Goal: Transaction & Acquisition: Purchase product/service

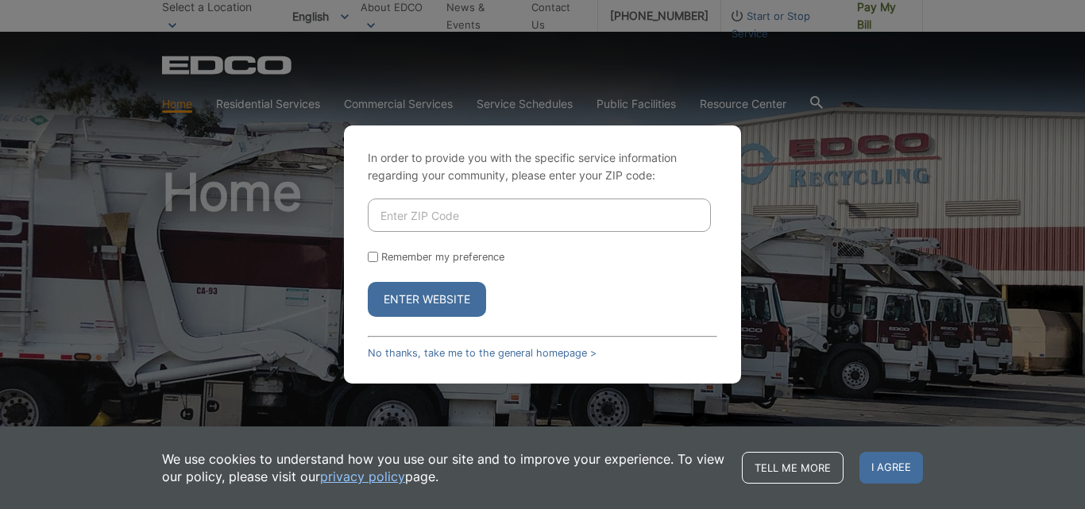
click at [820, 220] on div "In order to provide you with the specific service information regarding your co…" at bounding box center [542, 254] width 1085 height 509
click at [369, 254] on input "Remember my preference" at bounding box center [373, 257] width 10 height 10
checkbox input "true"
click at [419, 303] on button "Enter Website" at bounding box center [427, 299] width 118 height 35
click at [395, 217] on input "Enter ZIP Code" at bounding box center [539, 215] width 343 height 33
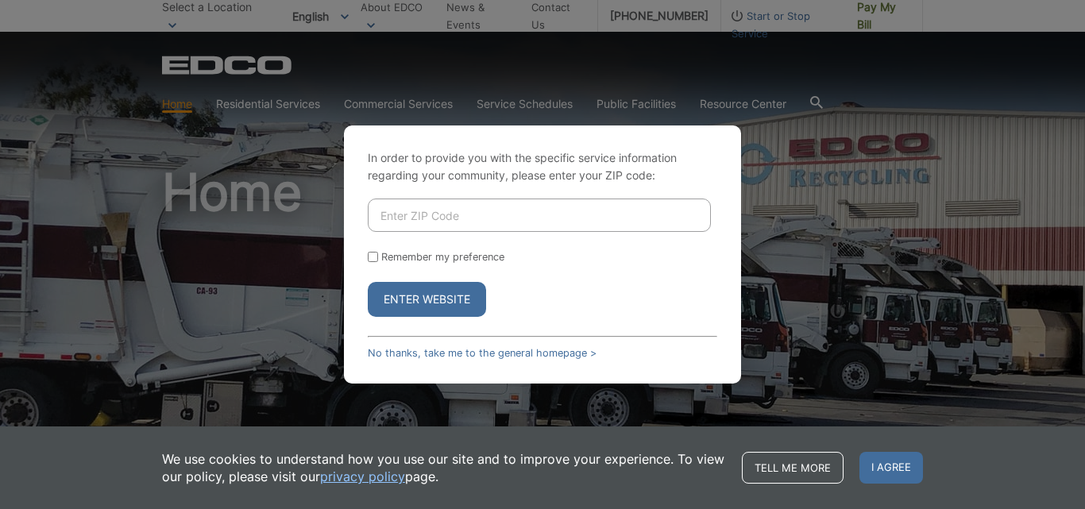
click at [376, 209] on input "Enter ZIP Code" at bounding box center [539, 215] width 343 height 33
type input "92083"
click at [372, 256] on input "Remember my preference" at bounding box center [373, 257] width 10 height 10
checkbox input "true"
click at [419, 301] on button "Enter Website" at bounding box center [427, 299] width 118 height 35
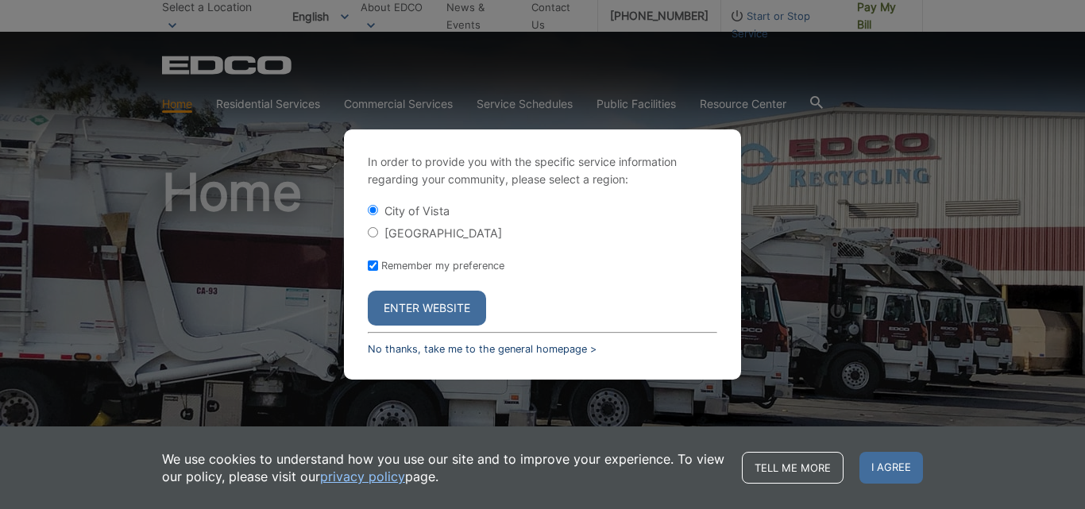
click at [414, 349] on link "No thanks, take me to the general homepage >" at bounding box center [482, 349] width 229 height 12
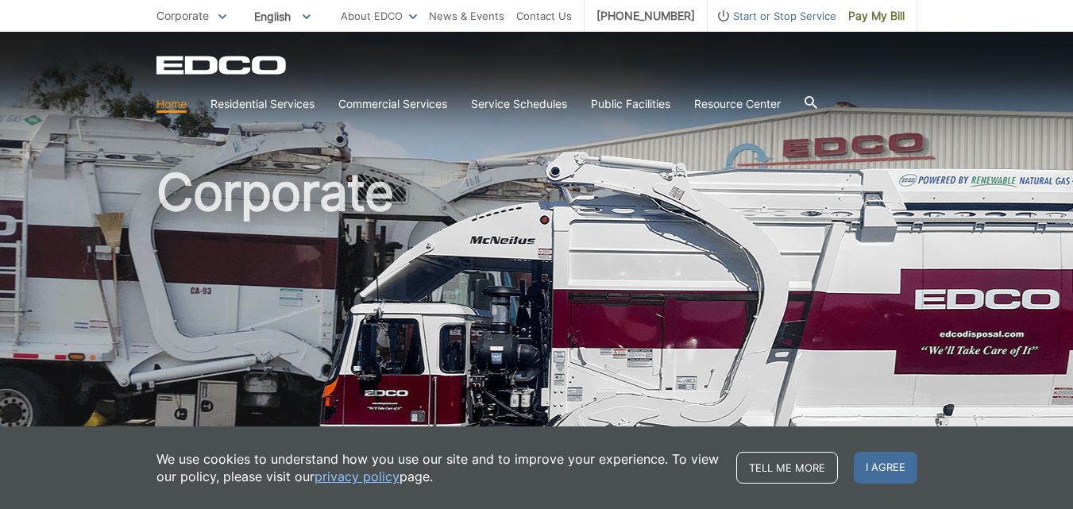
click at [216, 16] on p "Corporate" at bounding box center [191, 15] width 70 height 17
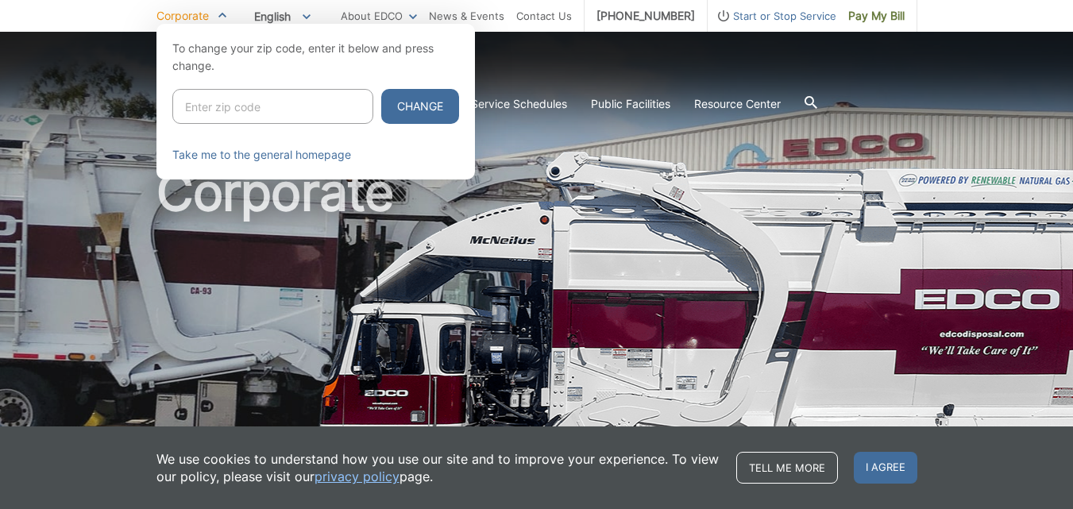
click at [76, 117] on div at bounding box center [536, 278] width 1073 height 509
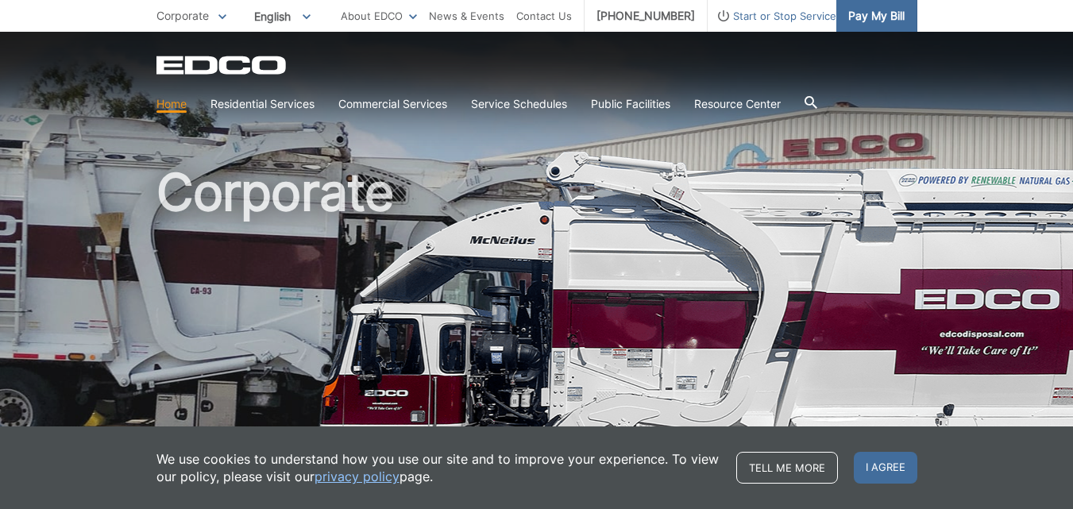
click at [877, 16] on span "Pay My Bill" at bounding box center [876, 15] width 56 height 17
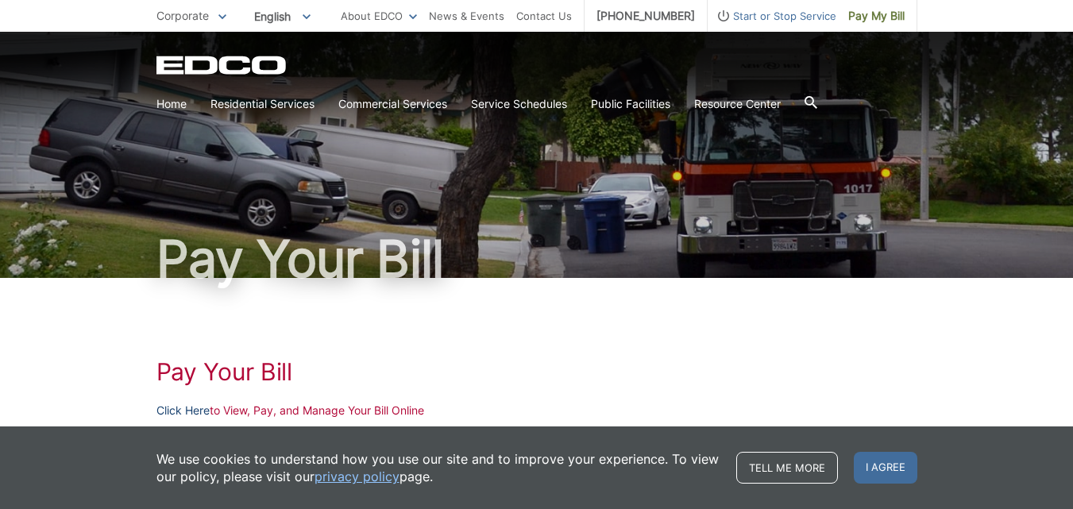
click at [180, 413] on link "Click Here" at bounding box center [182, 410] width 53 height 17
